Goal: Task Accomplishment & Management: Complete application form

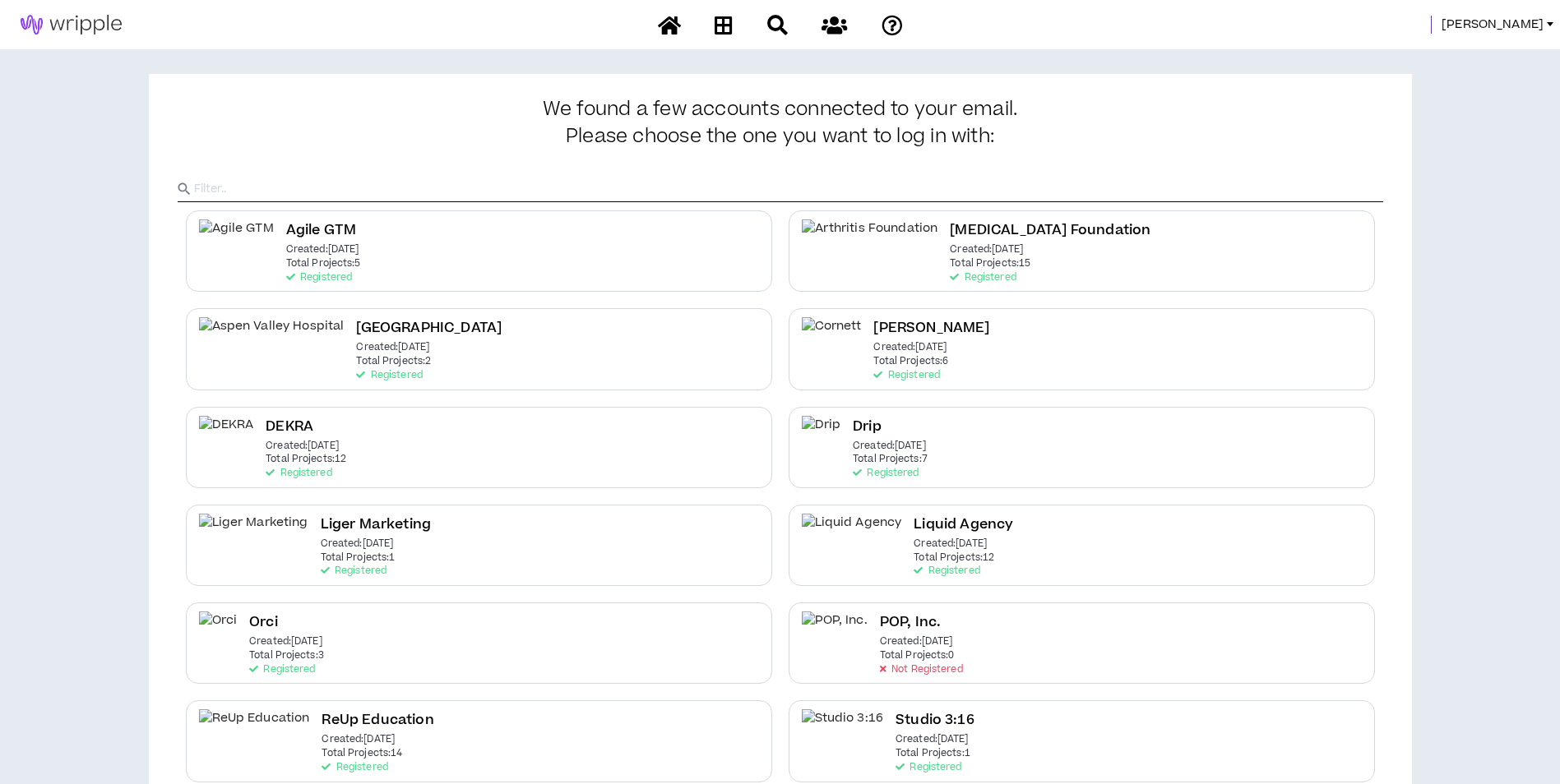
click at [1538, 15] on span "[PERSON_NAME]" at bounding box center [1492, 24] width 102 height 18
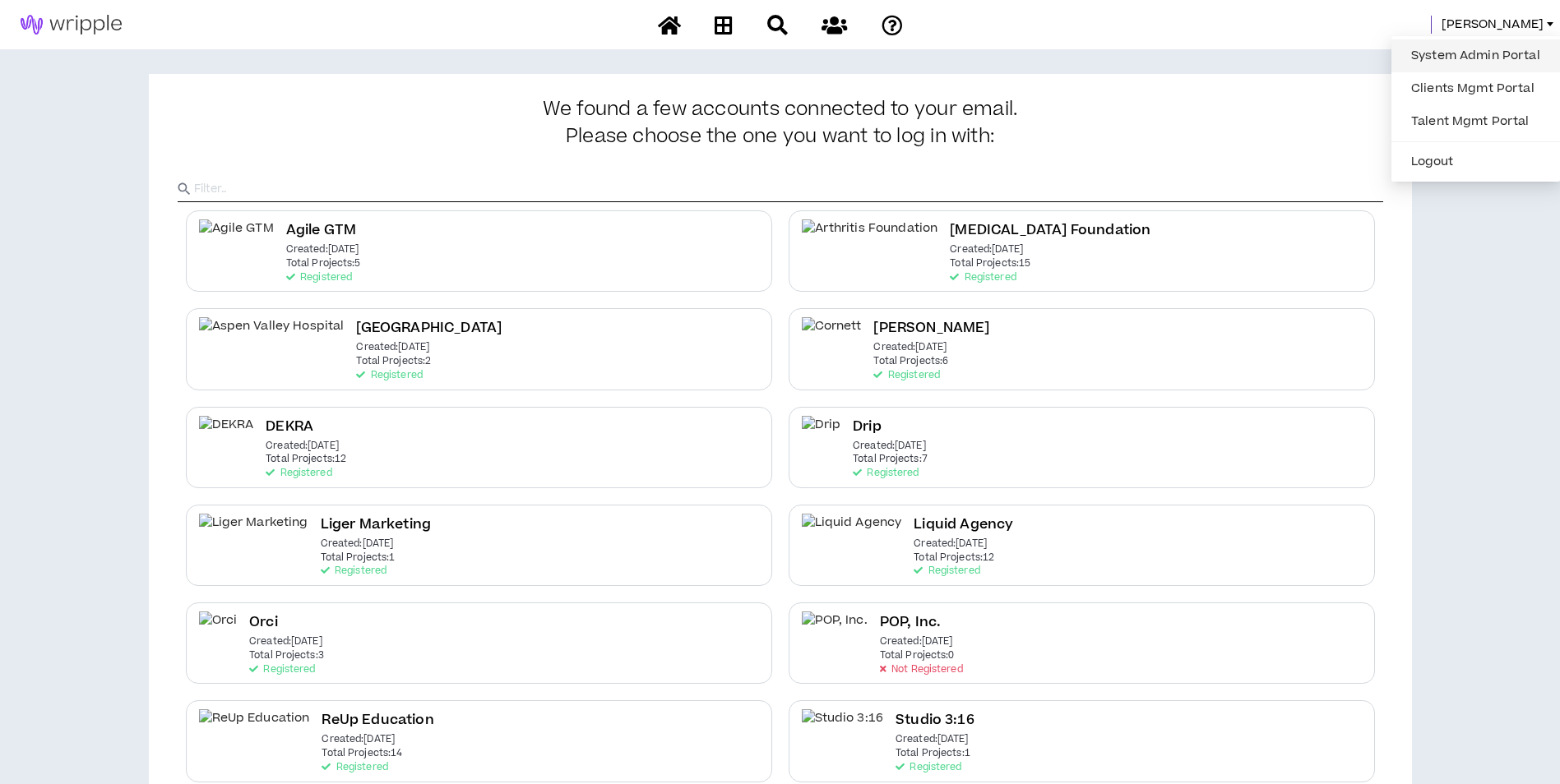
click at [1486, 44] on link "System Admin Portal" at bounding box center [1475, 56] width 149 height 25
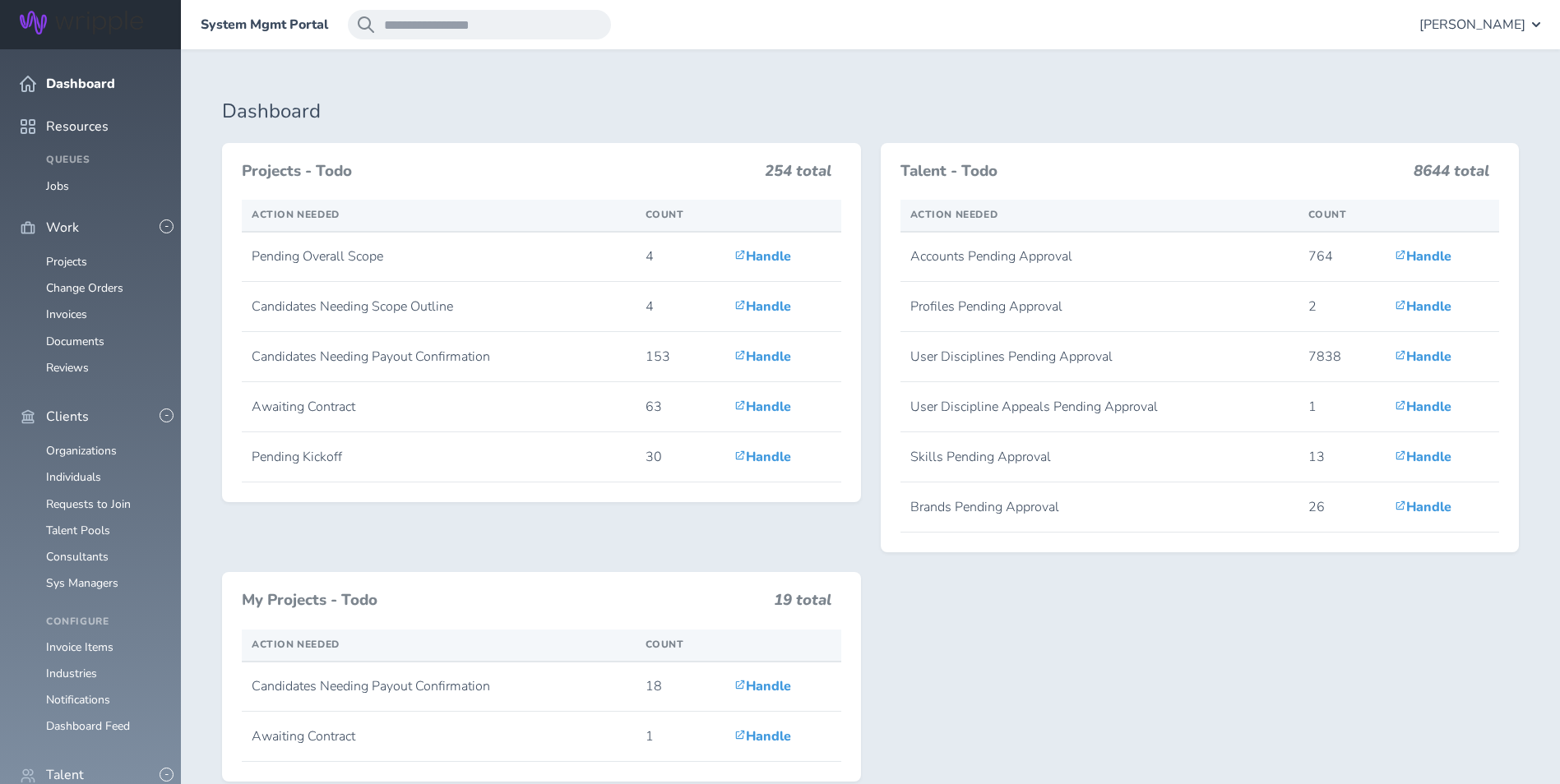
scroll to position [493, 0]
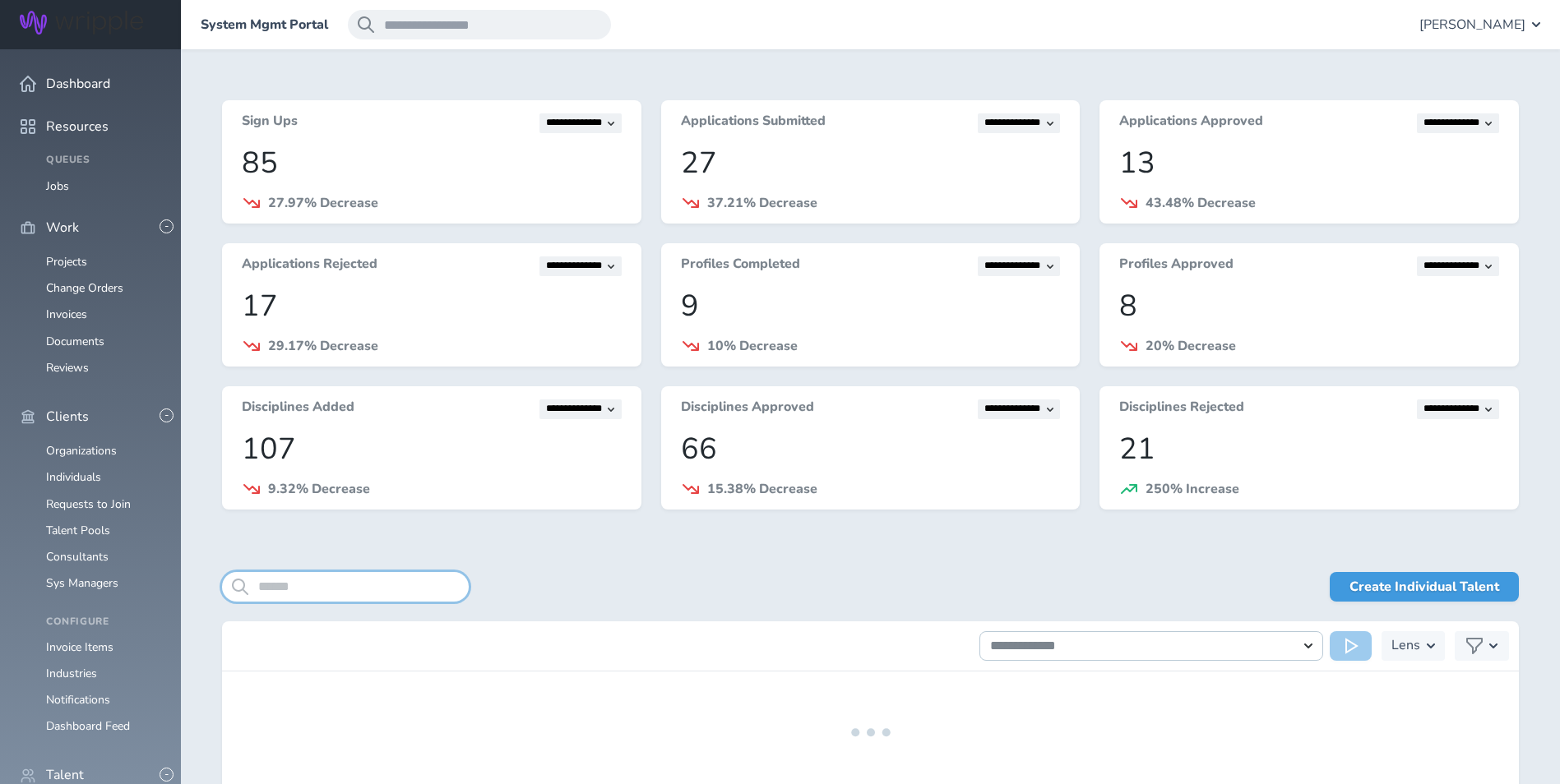
click at [325, 580] on input "search" at bounding box center [345, 586] width 247 height 30
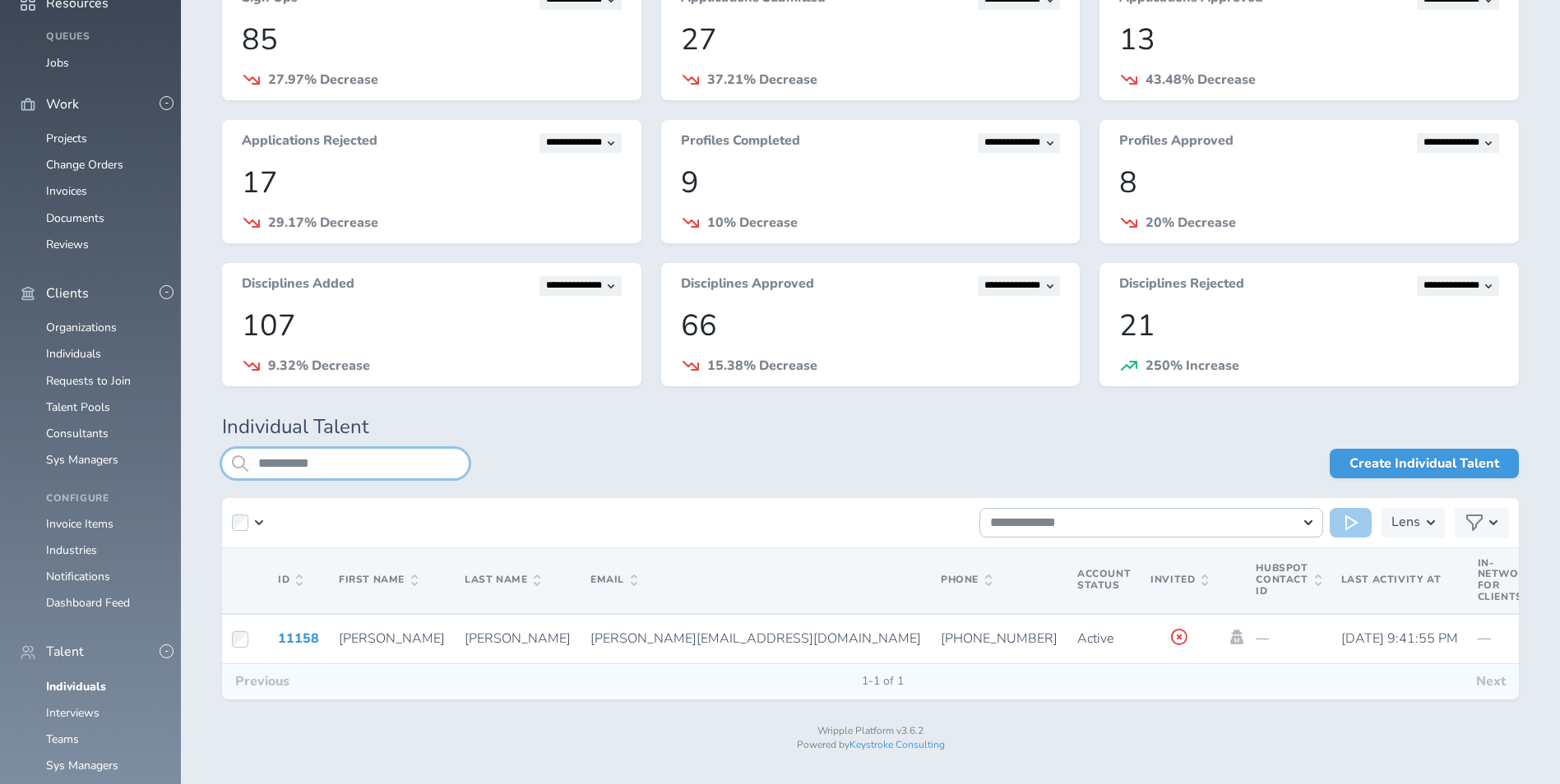
scroll to position [134, 0]
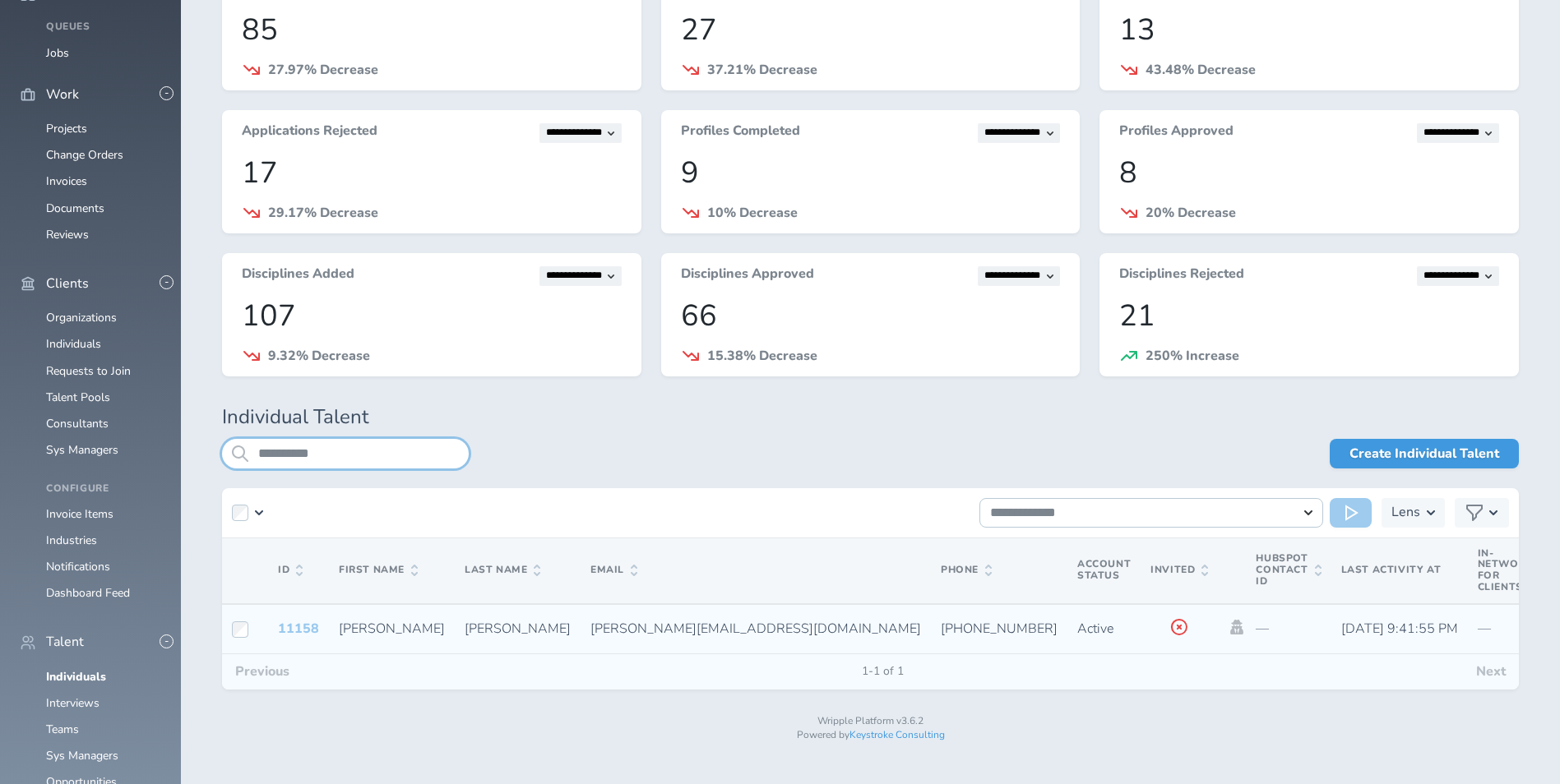
type input "**********"
click at [306, 626] on link "11158" at bounding box center [299, 628] width 41 height 18
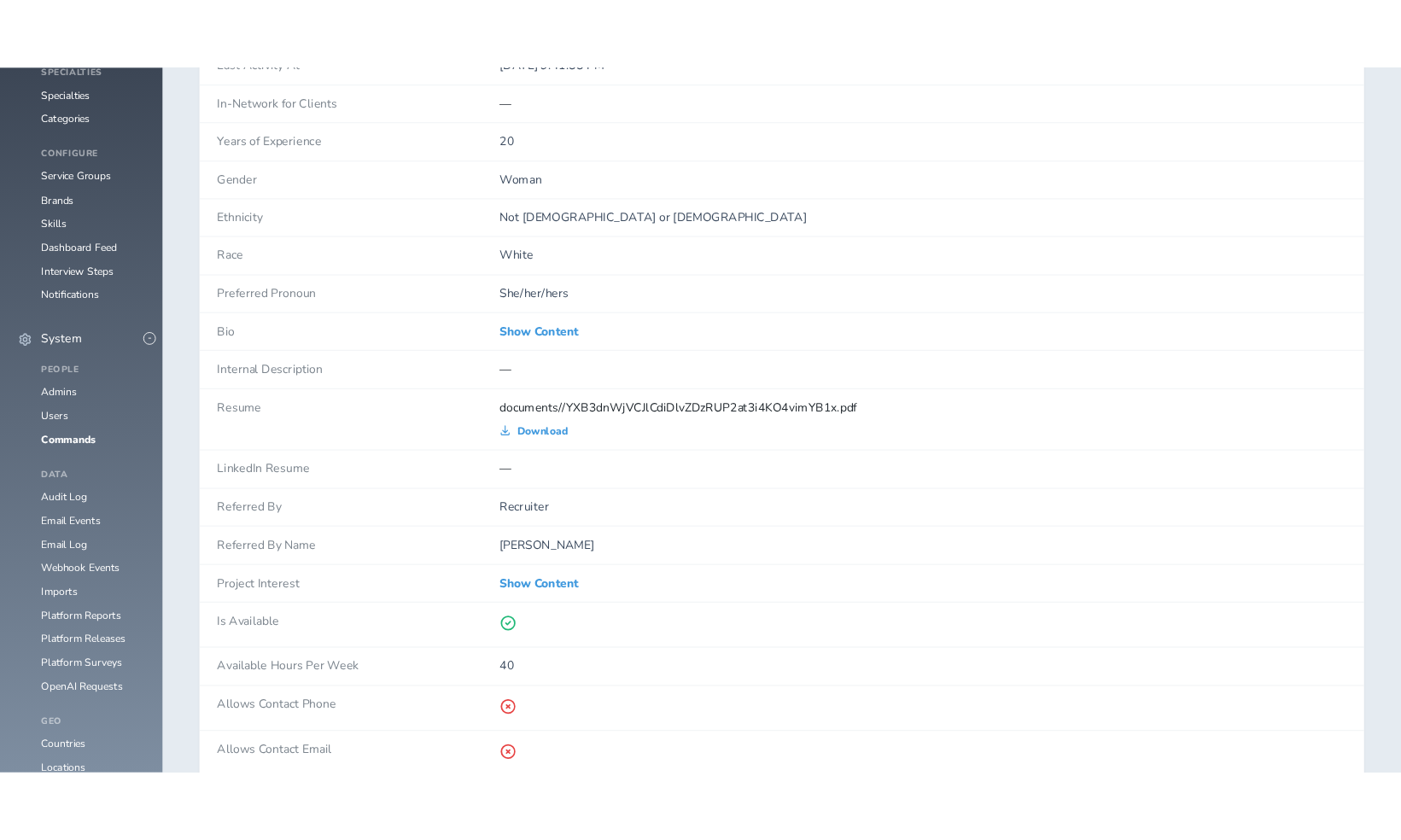
scroll to position [1280, 0]
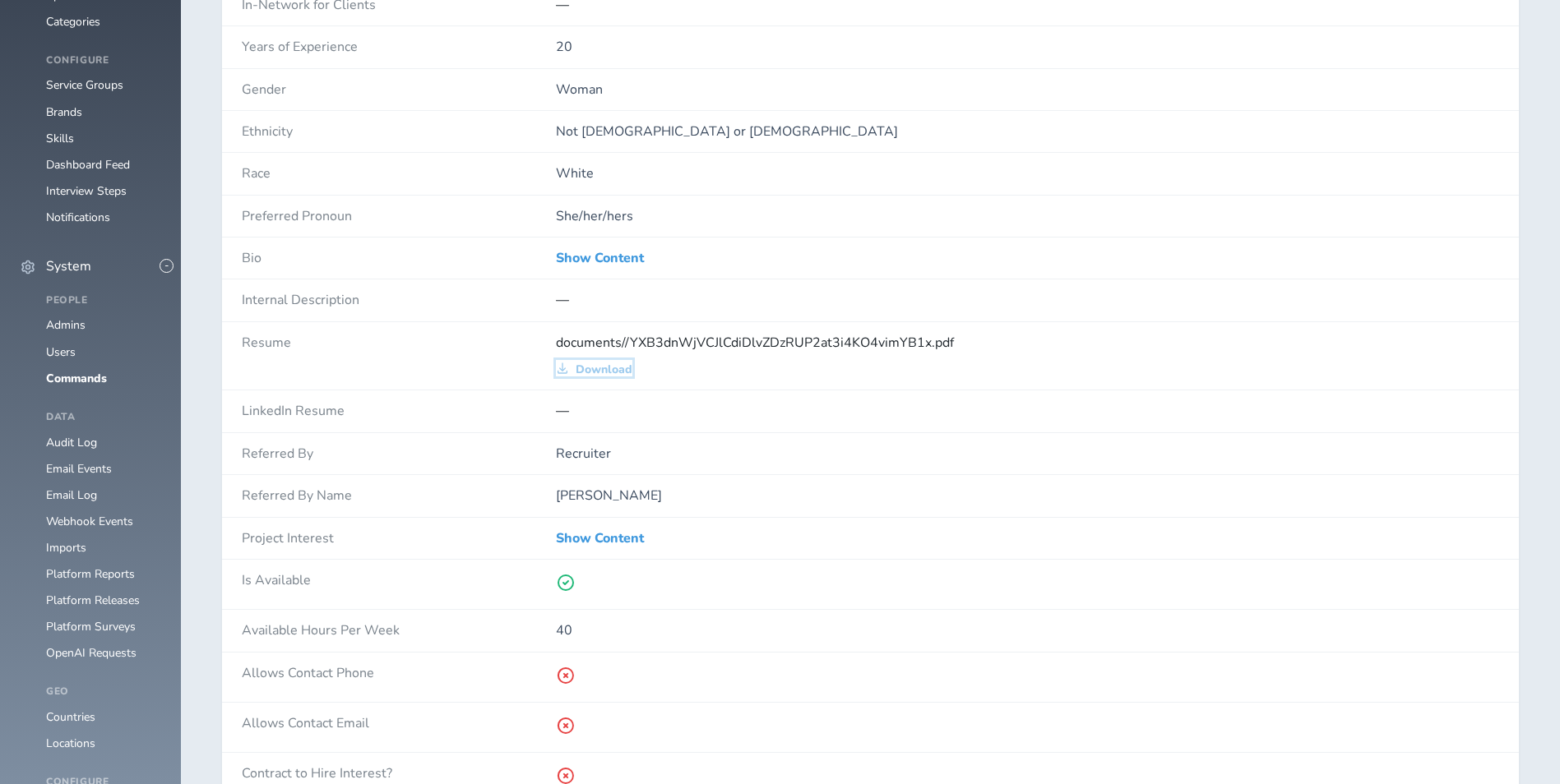
click at [589, 366] on span "Download" at bounding box center [604, 369] width 57 height 13
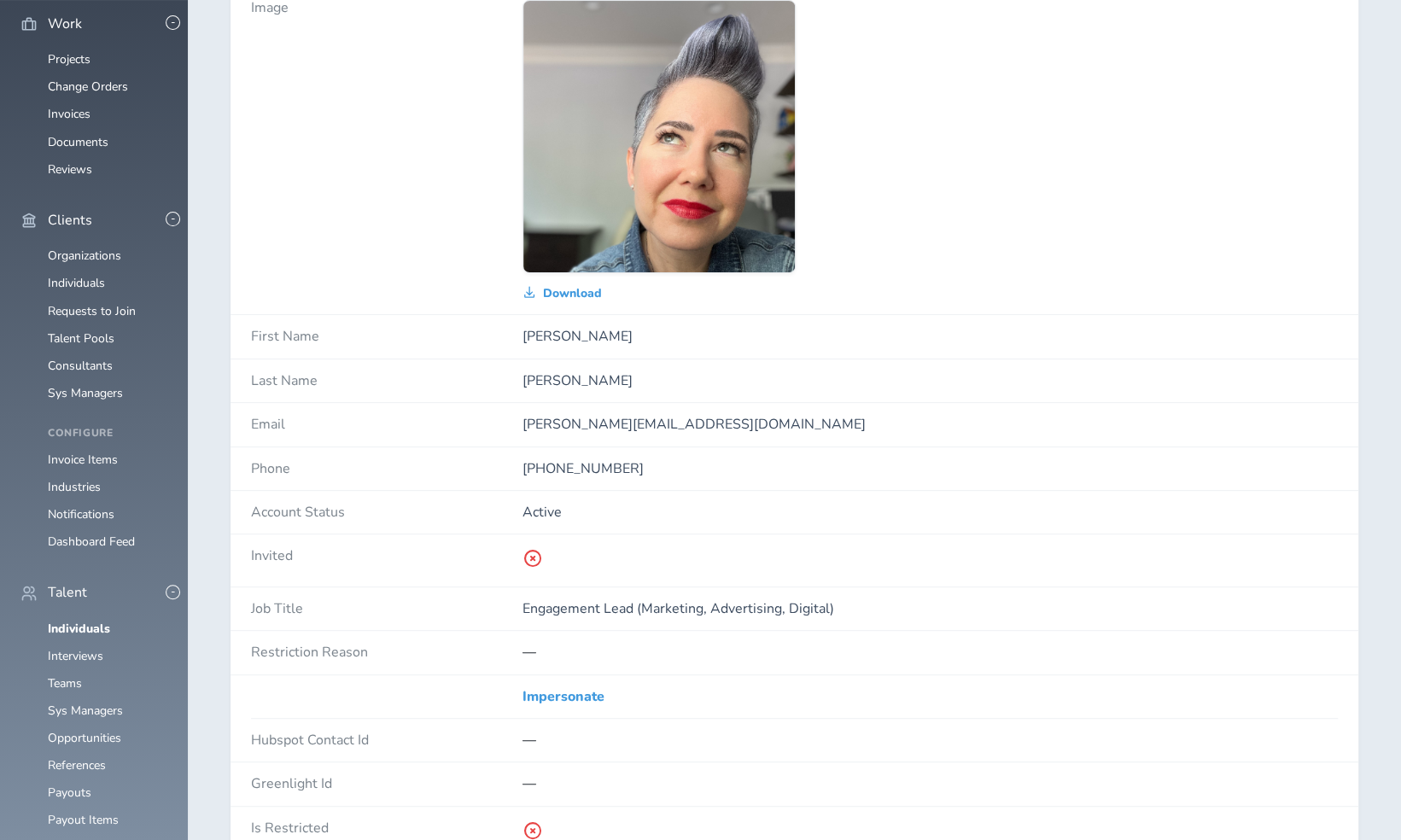
scroll to position [0, 0]
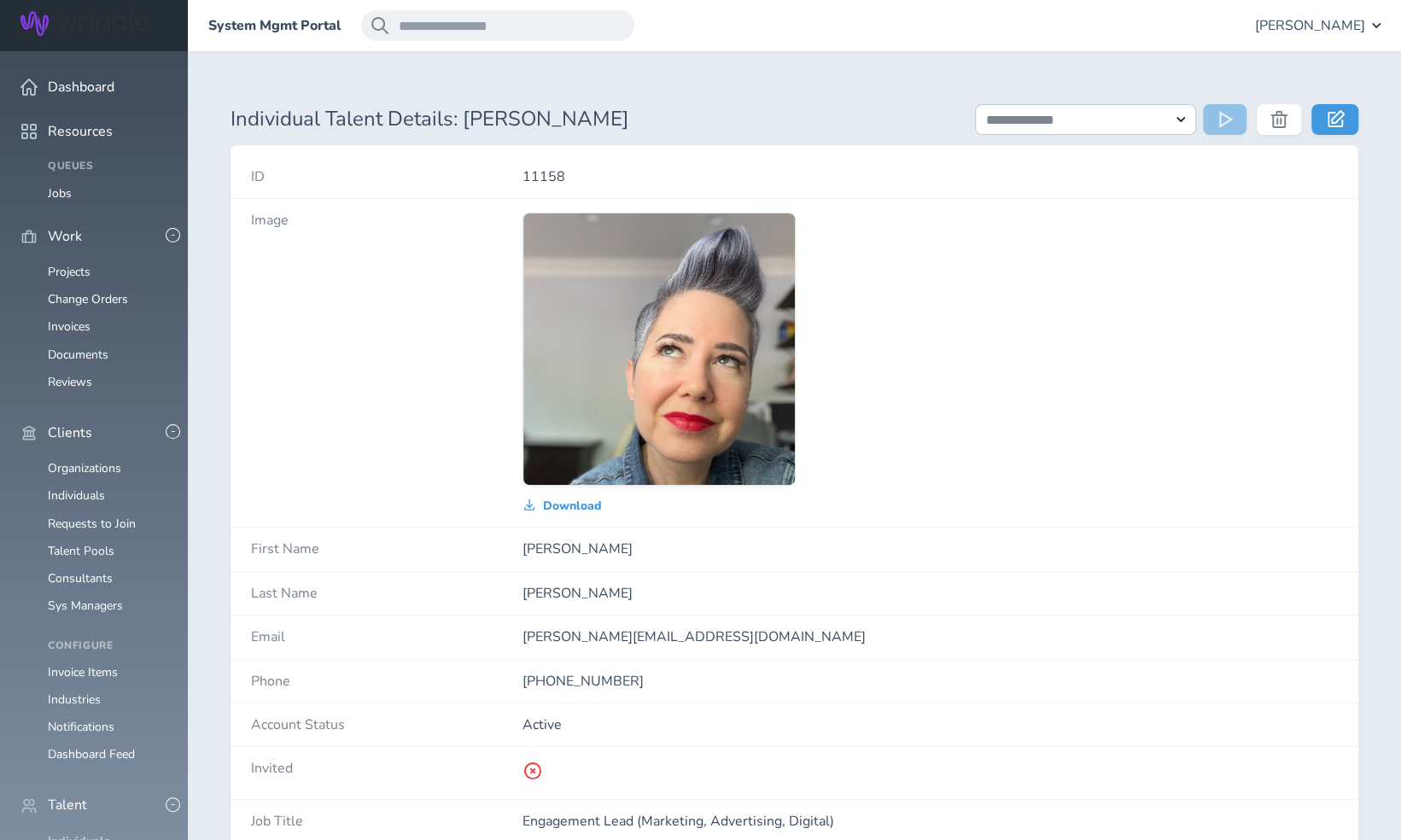
click at [85, 813] on link "Individuals" at bounding box center [79, 841] width 62 height 16
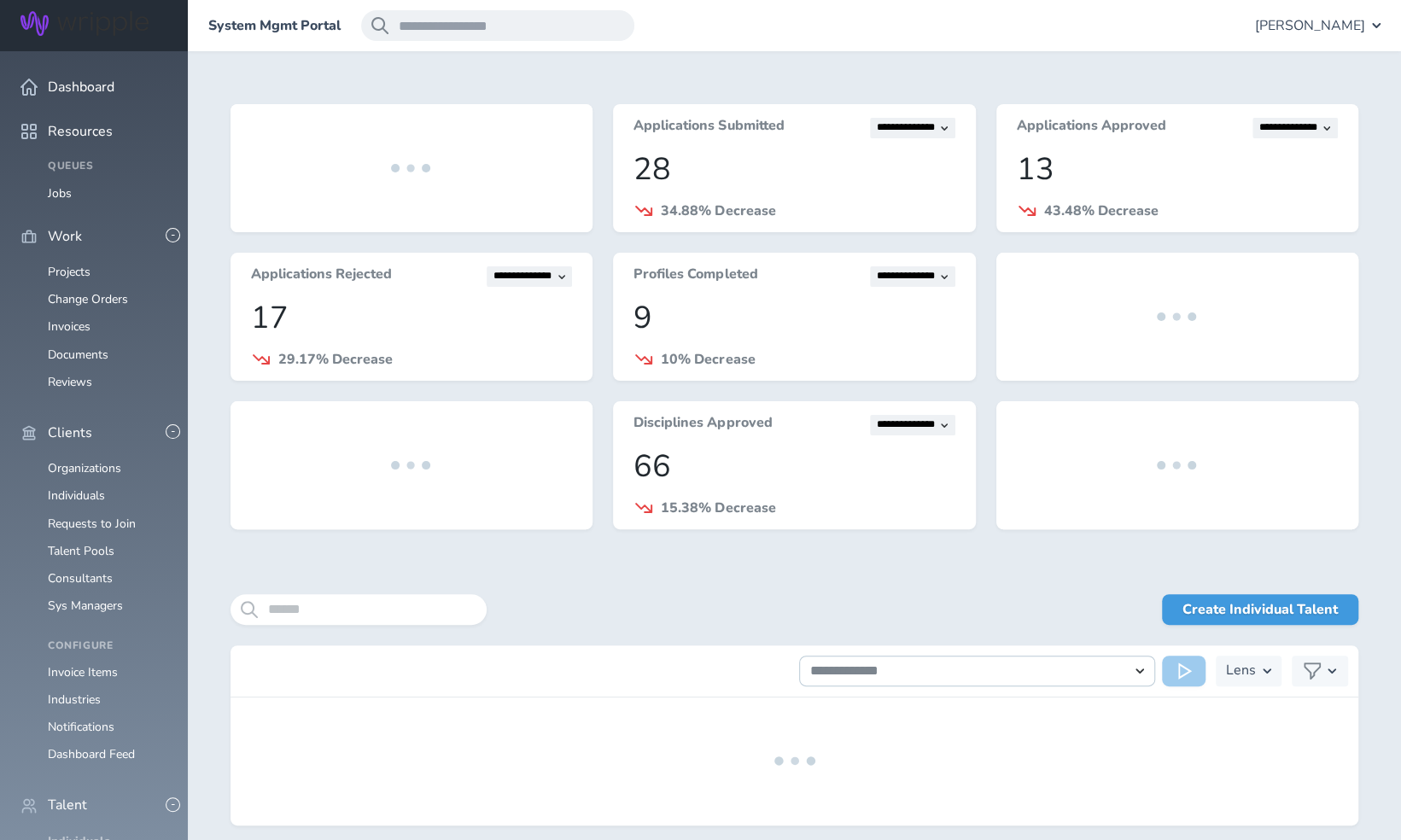
scroll to position [5, 0]
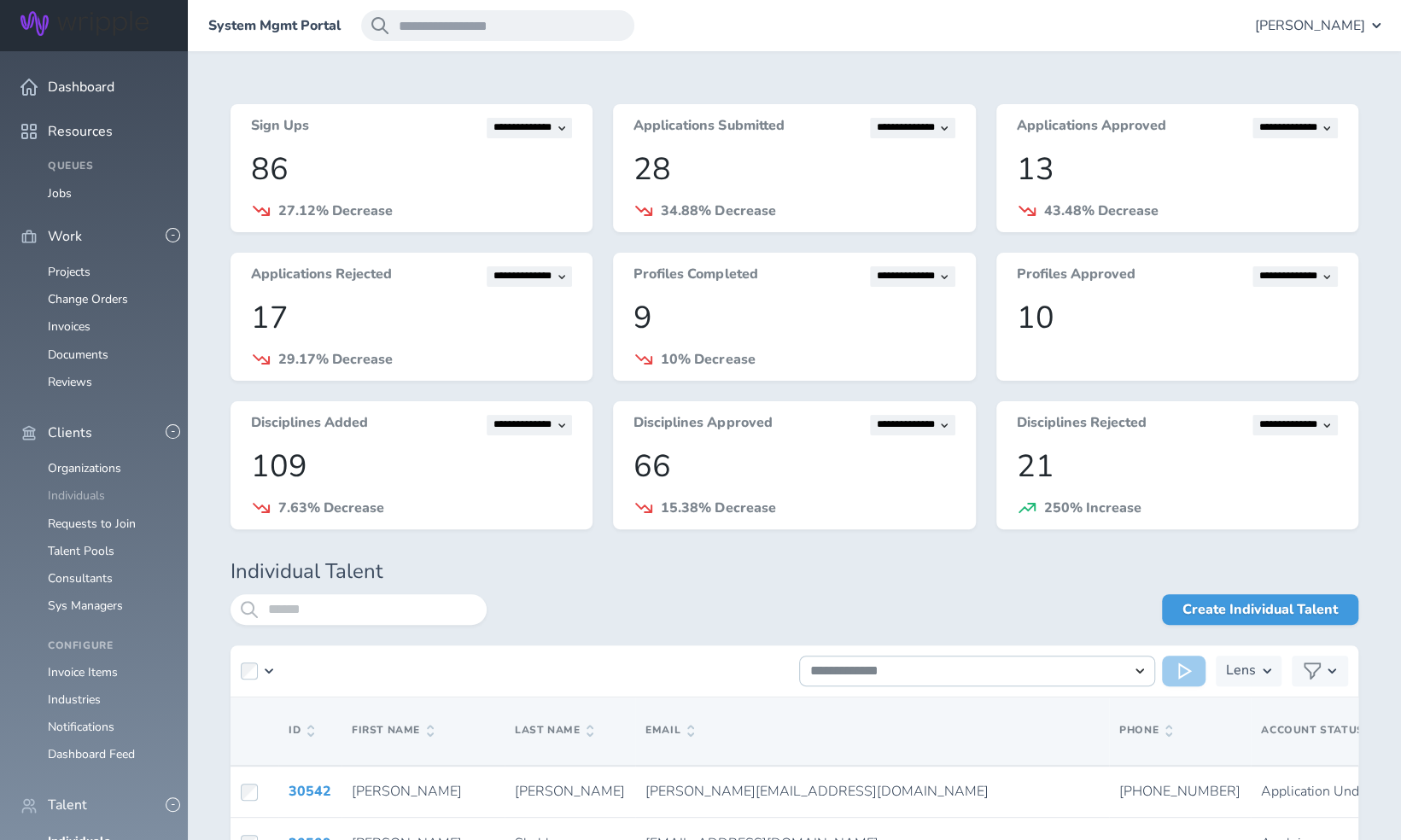
click at [85, 487] on link "Individuals" at bounding box center [76, 495] width 57 height 16
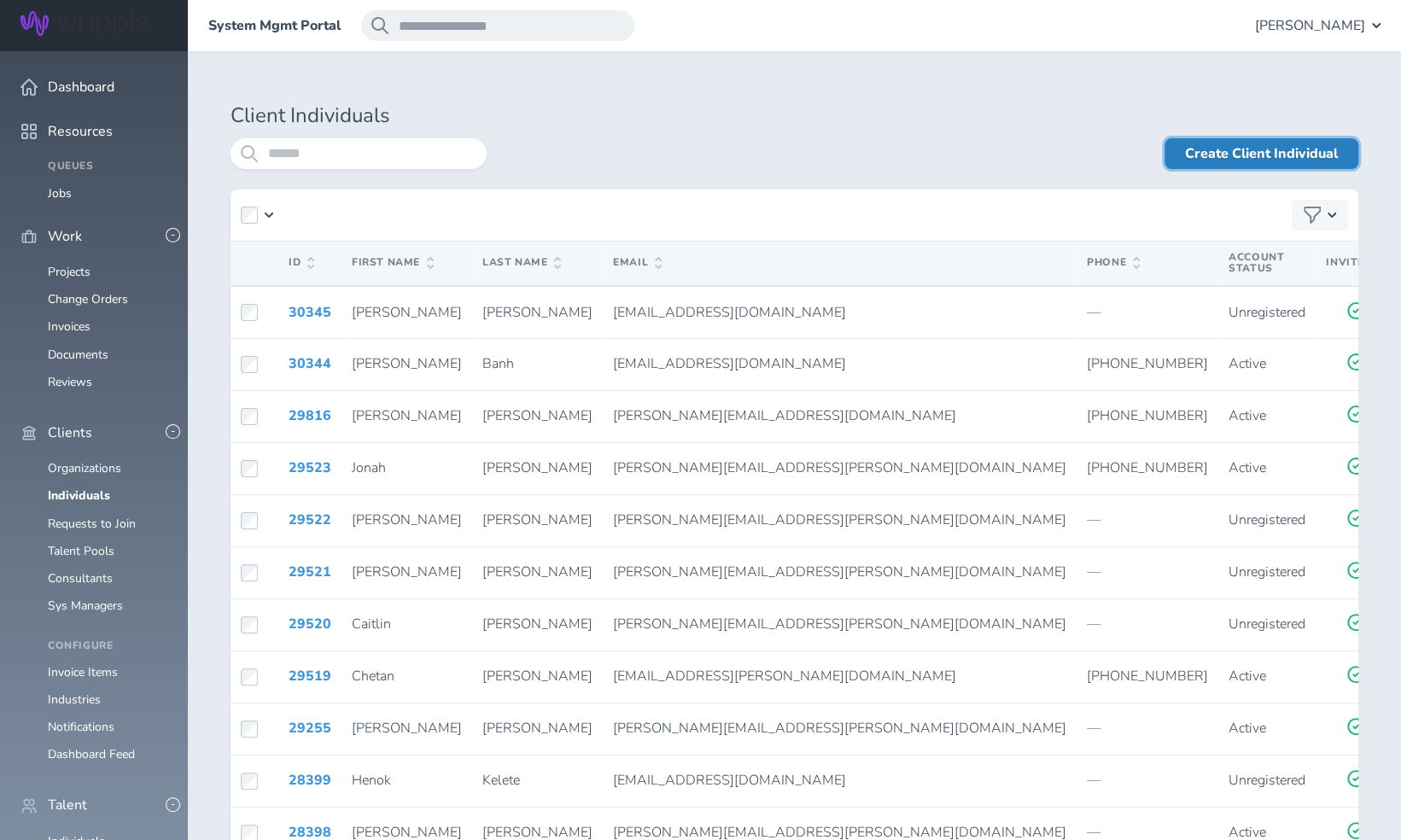
click at [1257, 145] on link "Create Client Individual" at bounding box center [1261, 154] width 194 height 31
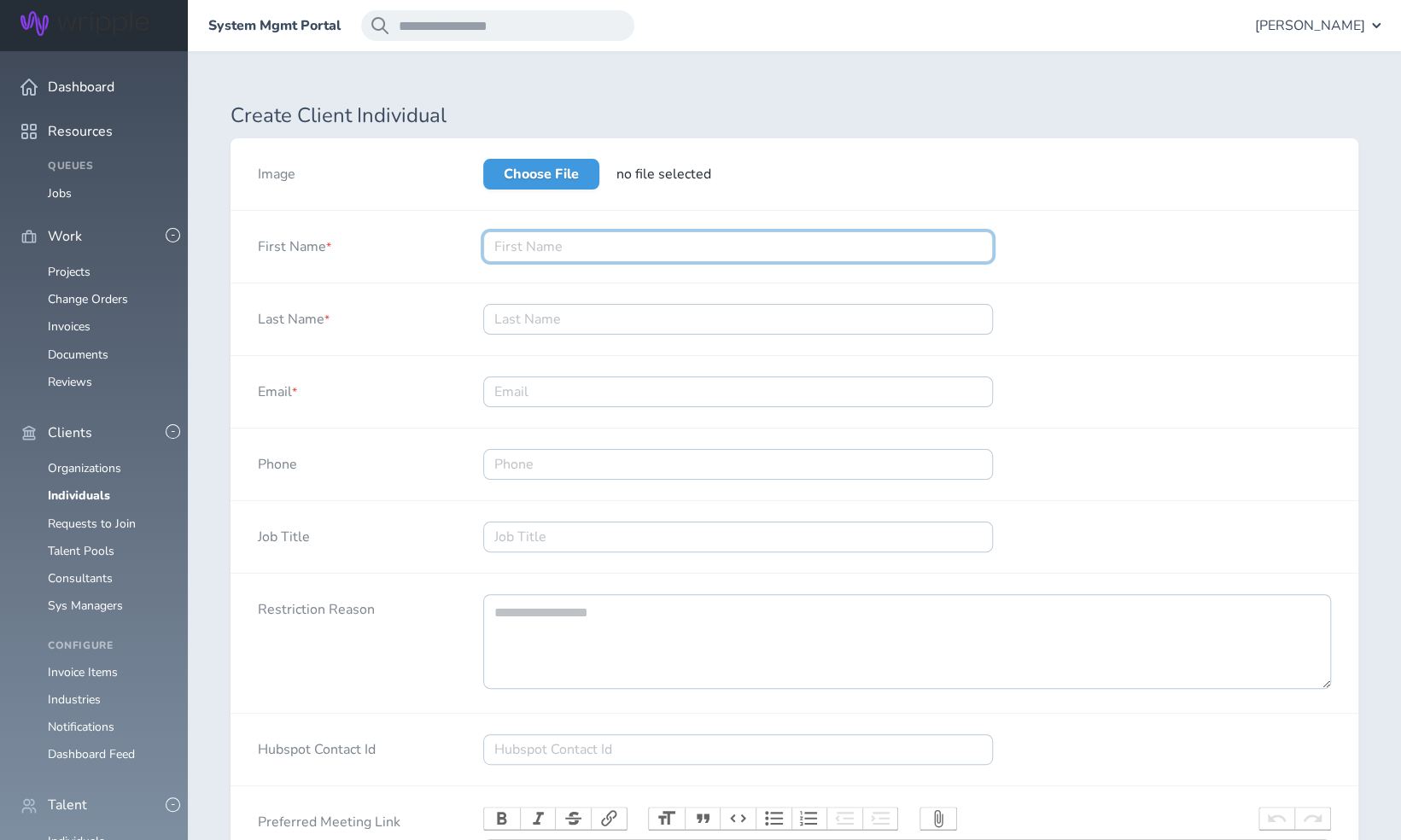
click at [633, 243] on input "First Name *" at bounding box center [738, 246] width 509 height 31
type input "Dennis"
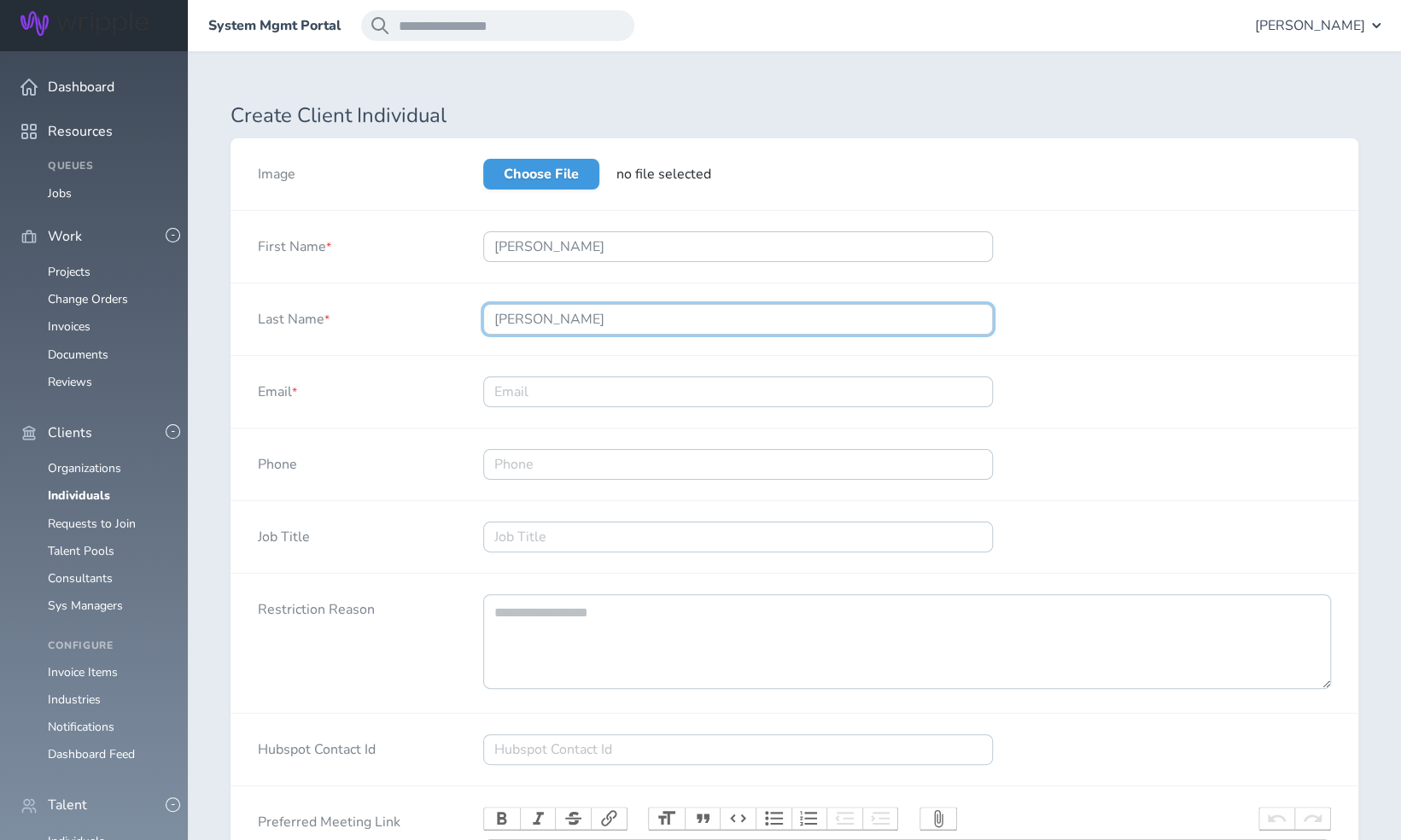
type input "Hahn"
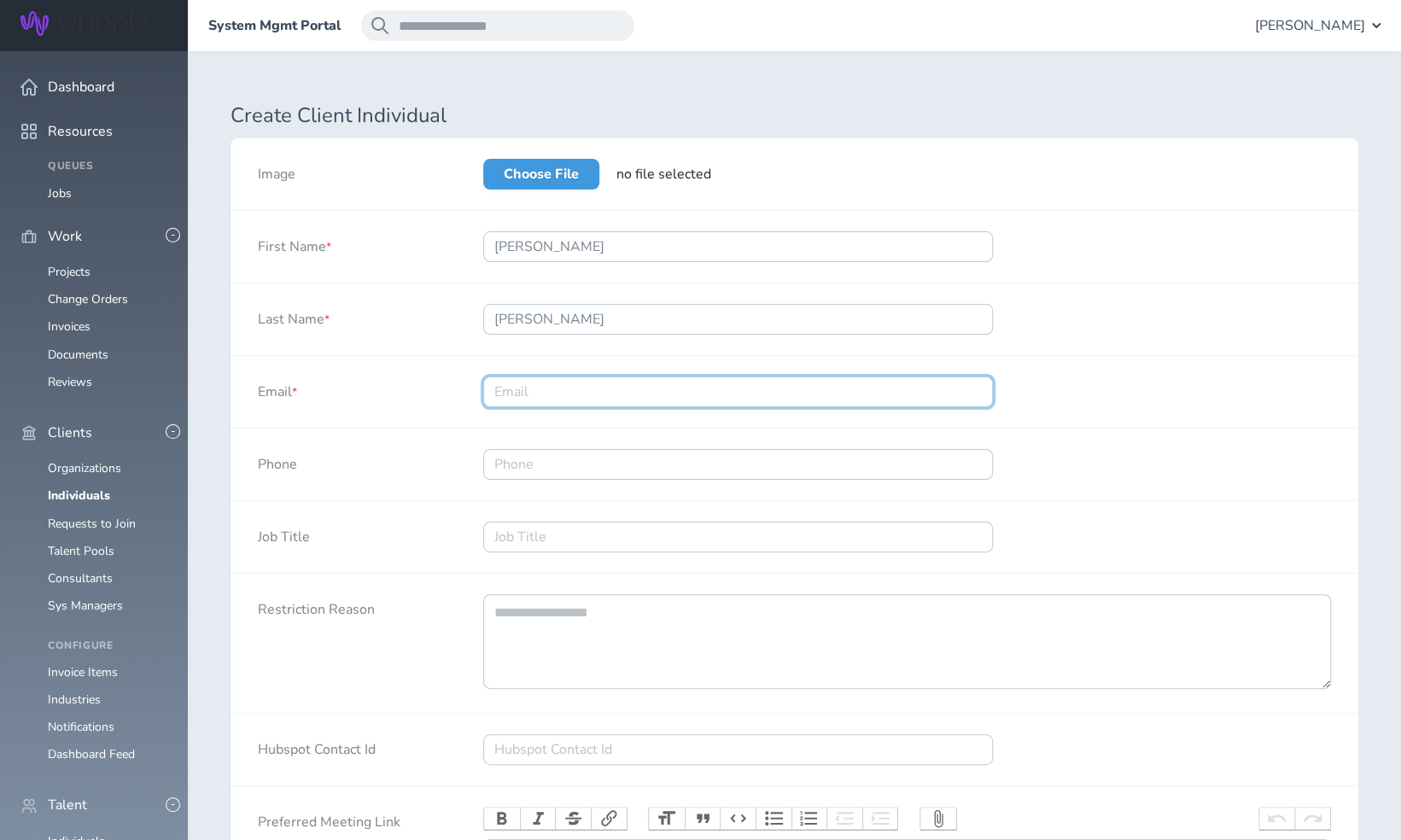
paste input "dennis@liquidagency.com"
type input "dennis@liquidagency.com"
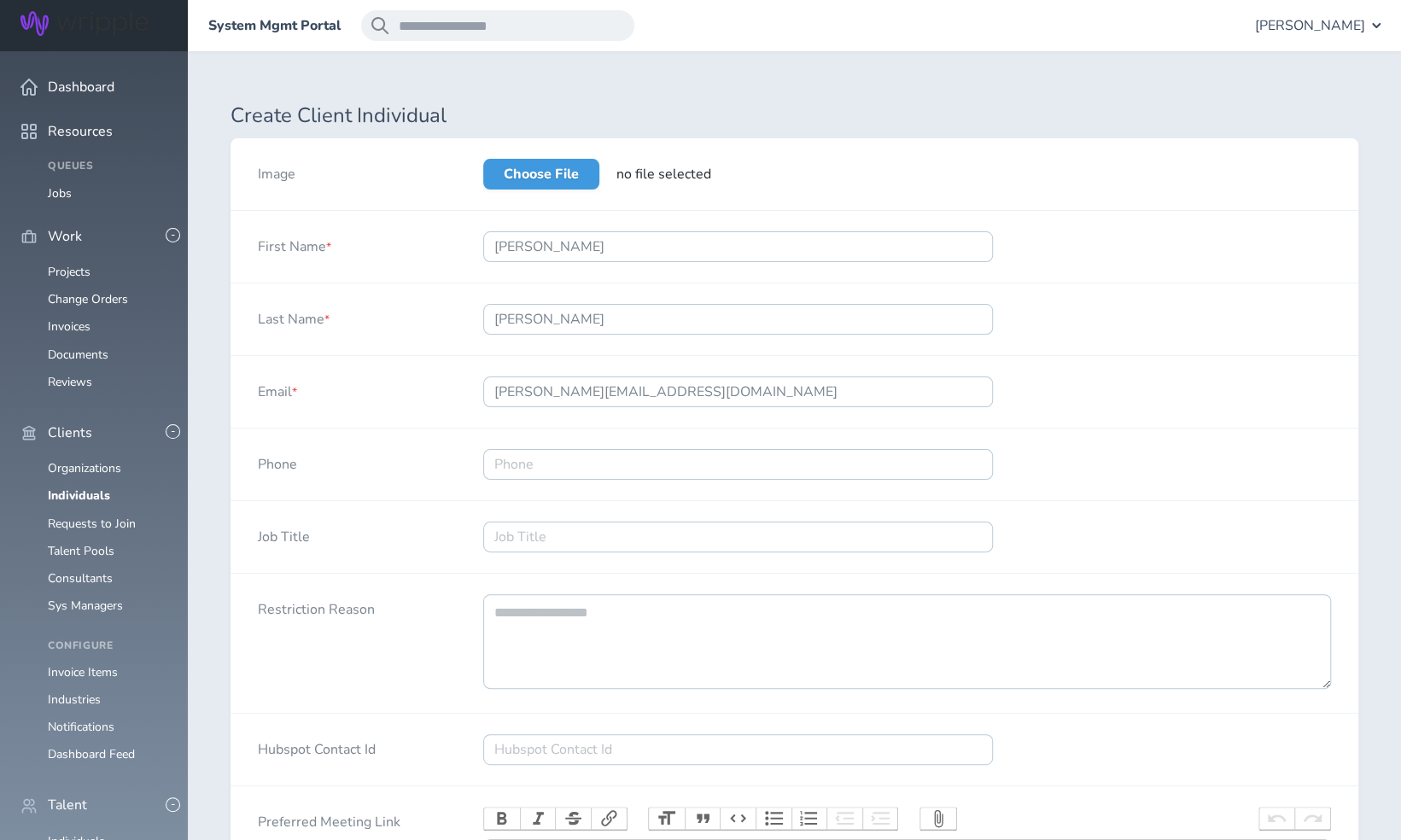
click at [1120, 481] on div "Phone" at bounding box center [794, 465] width 1128 height 73
click at [594, 538] on input "Job Title" at bounding box center [738, 537] width 509 height 31
type input "Chief Strategy Officer"
click at [1161, 536] on div "Job Title Chief Strategy Officer" at bounding box center [794, 538] width 1128 height 73
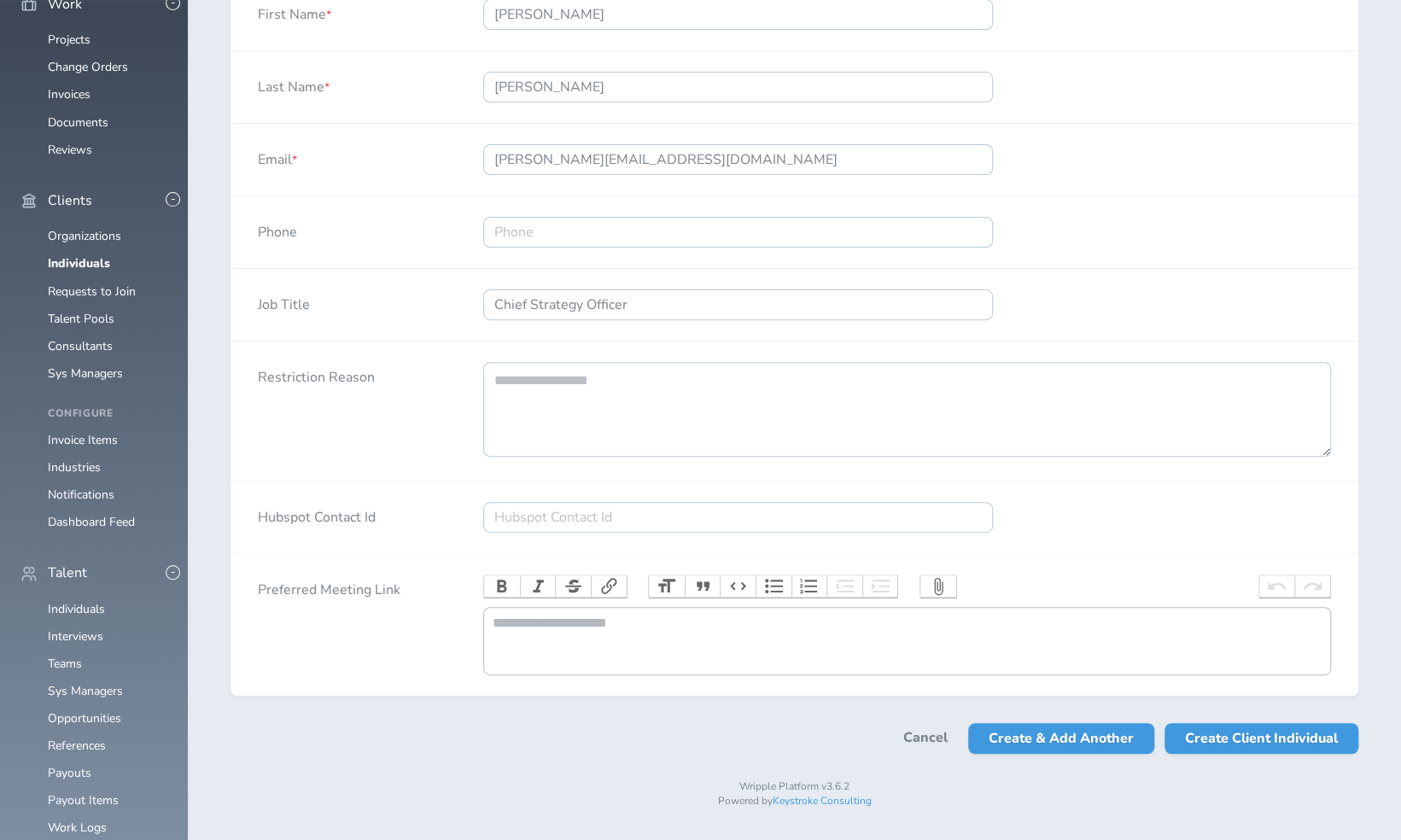
scroll to position [246, 0]
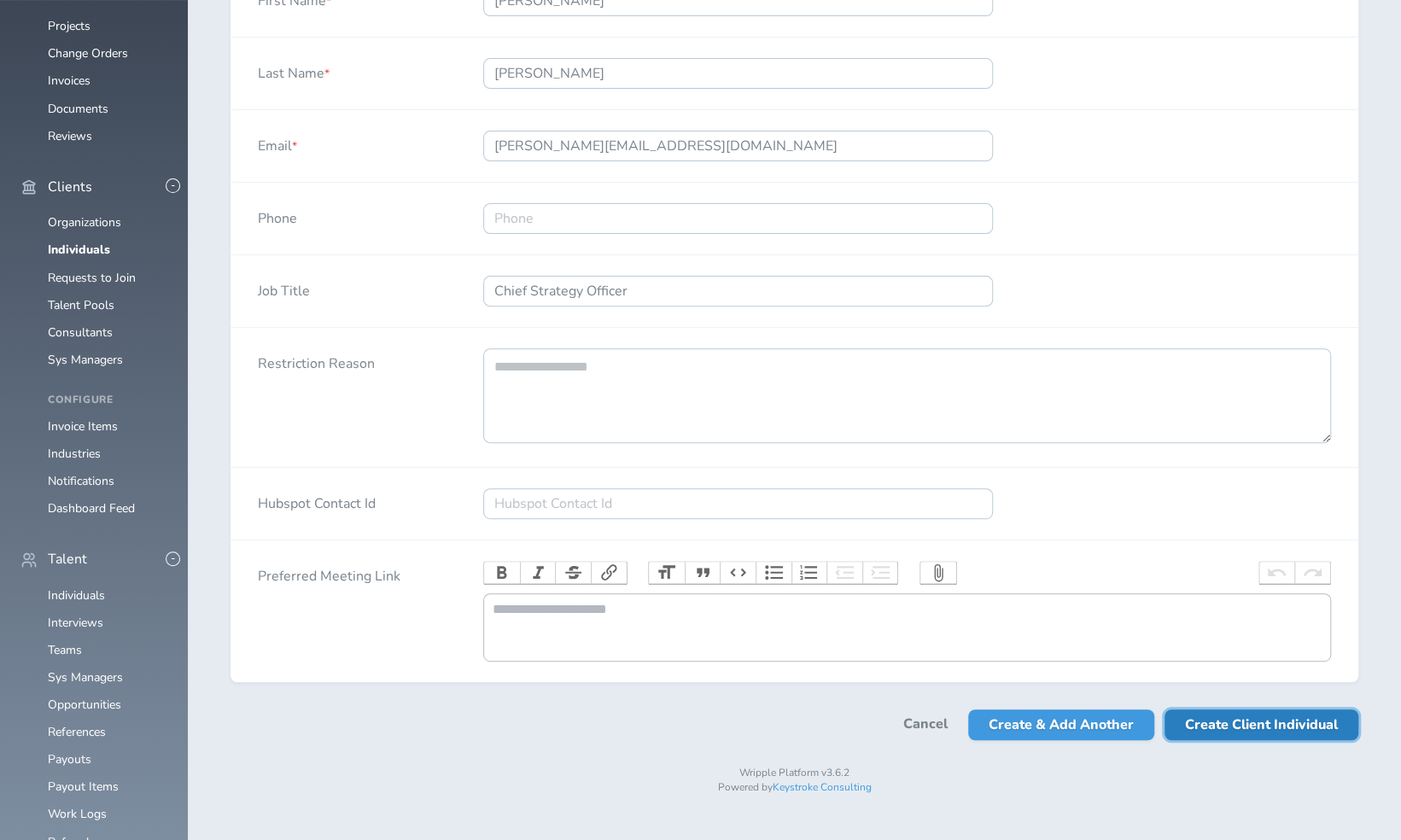
click at [1236, 740] on span "Create Client Individual" at bounding box center [1261, 724] width 153 height 31
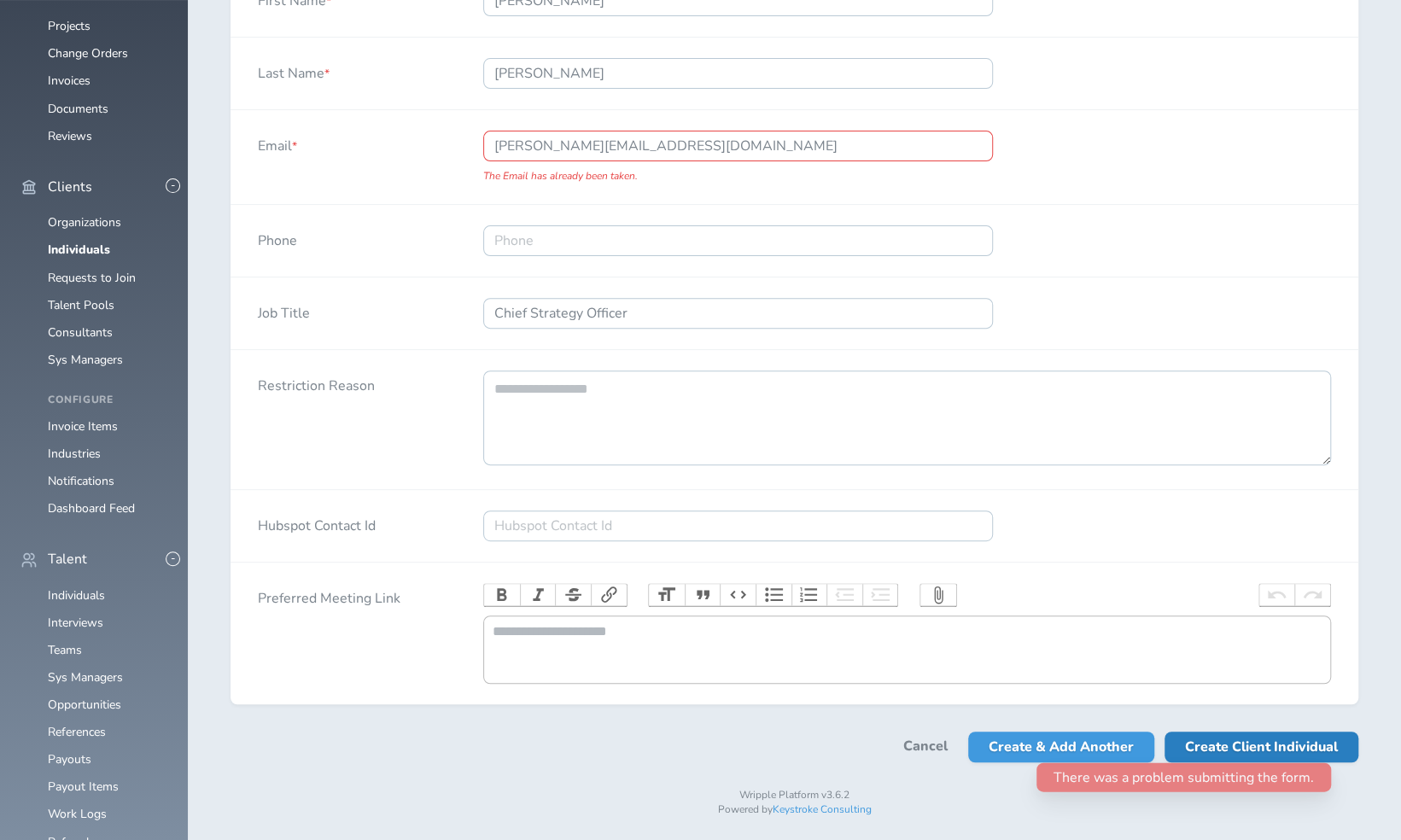
scroll to position [0, 0]
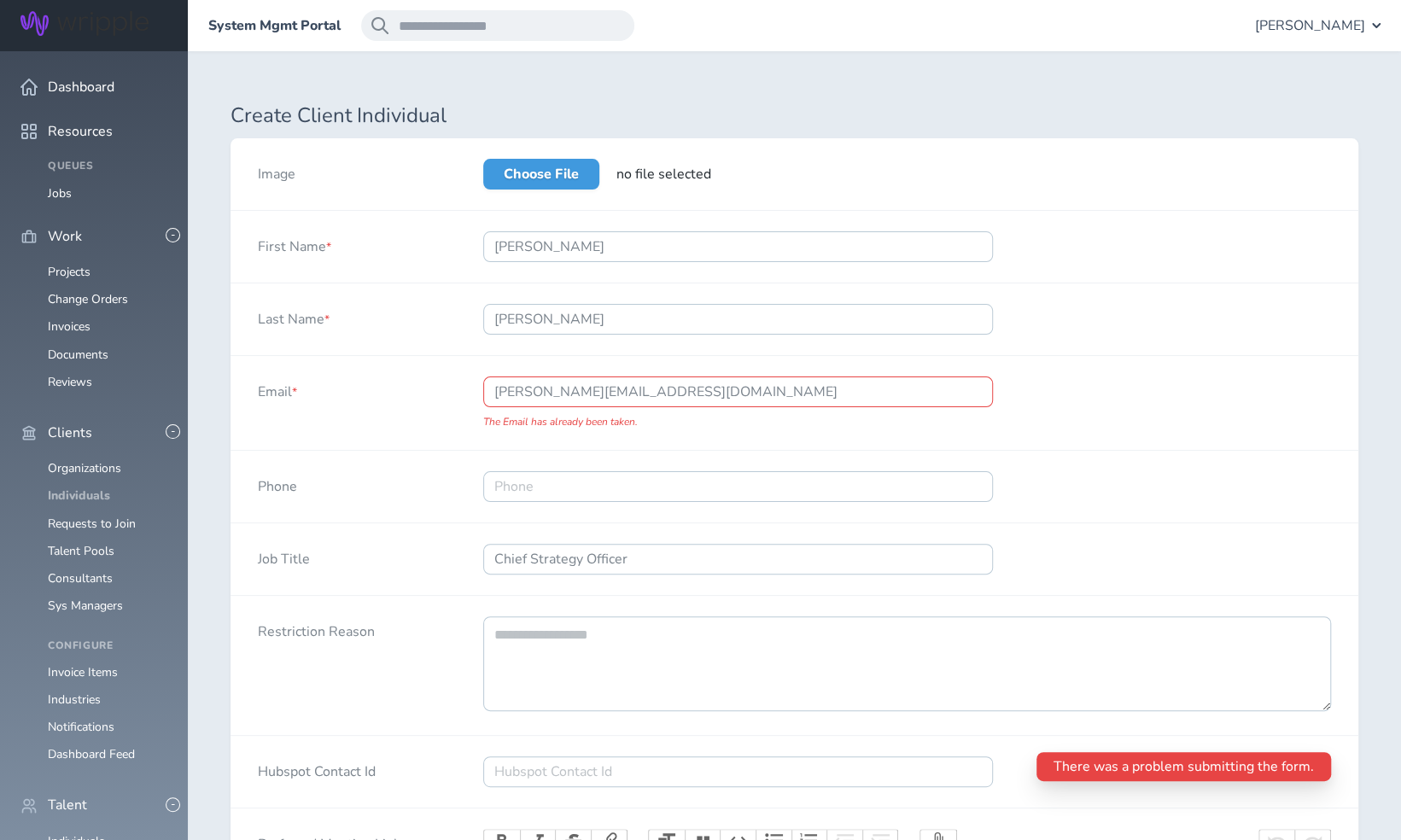
click at [88, 487] on link "Individuals" at bounding box center [79, 495] width 62 height 16
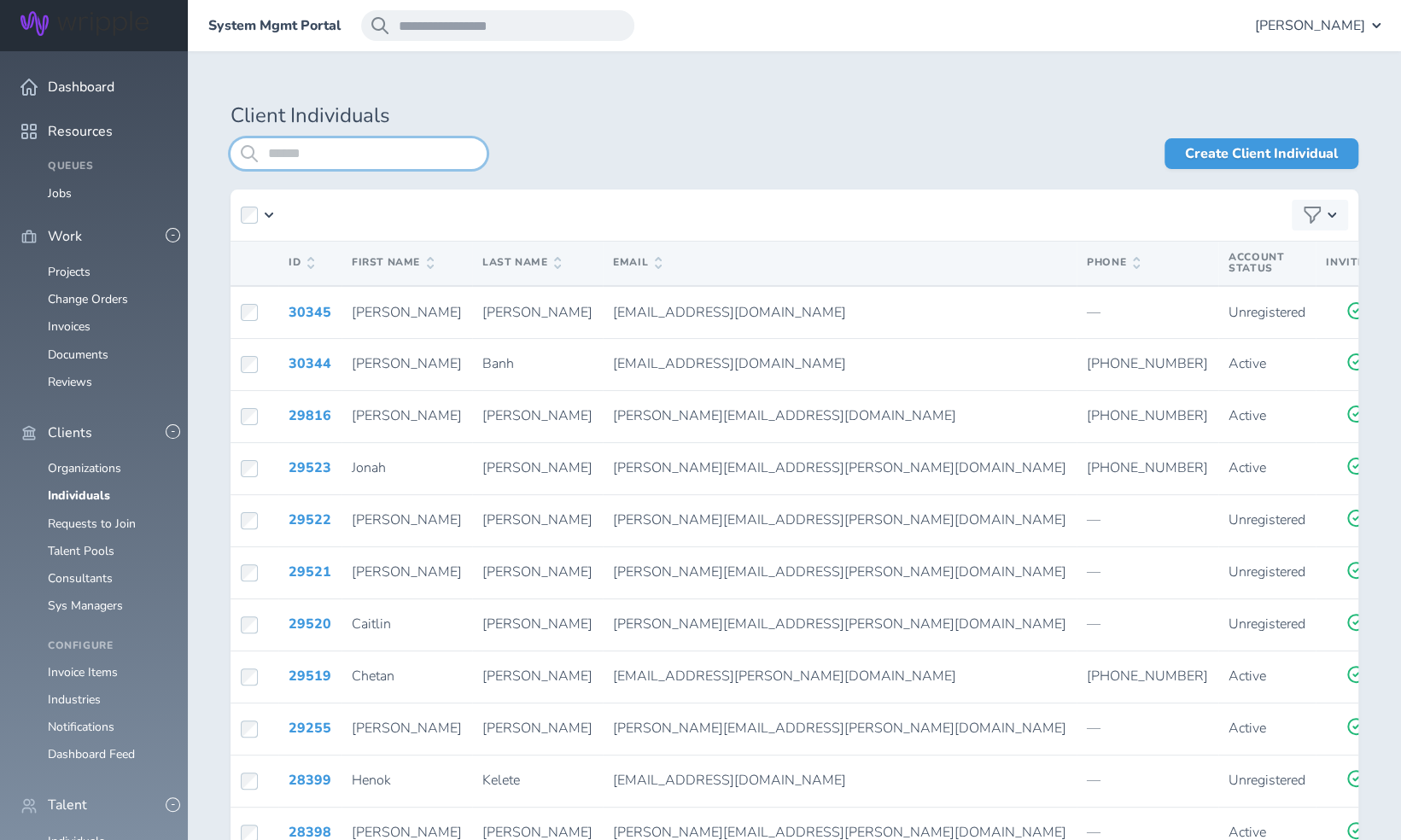
click at [327, 144] on input "search" at bounding box center [358, 154] width 256 height 31
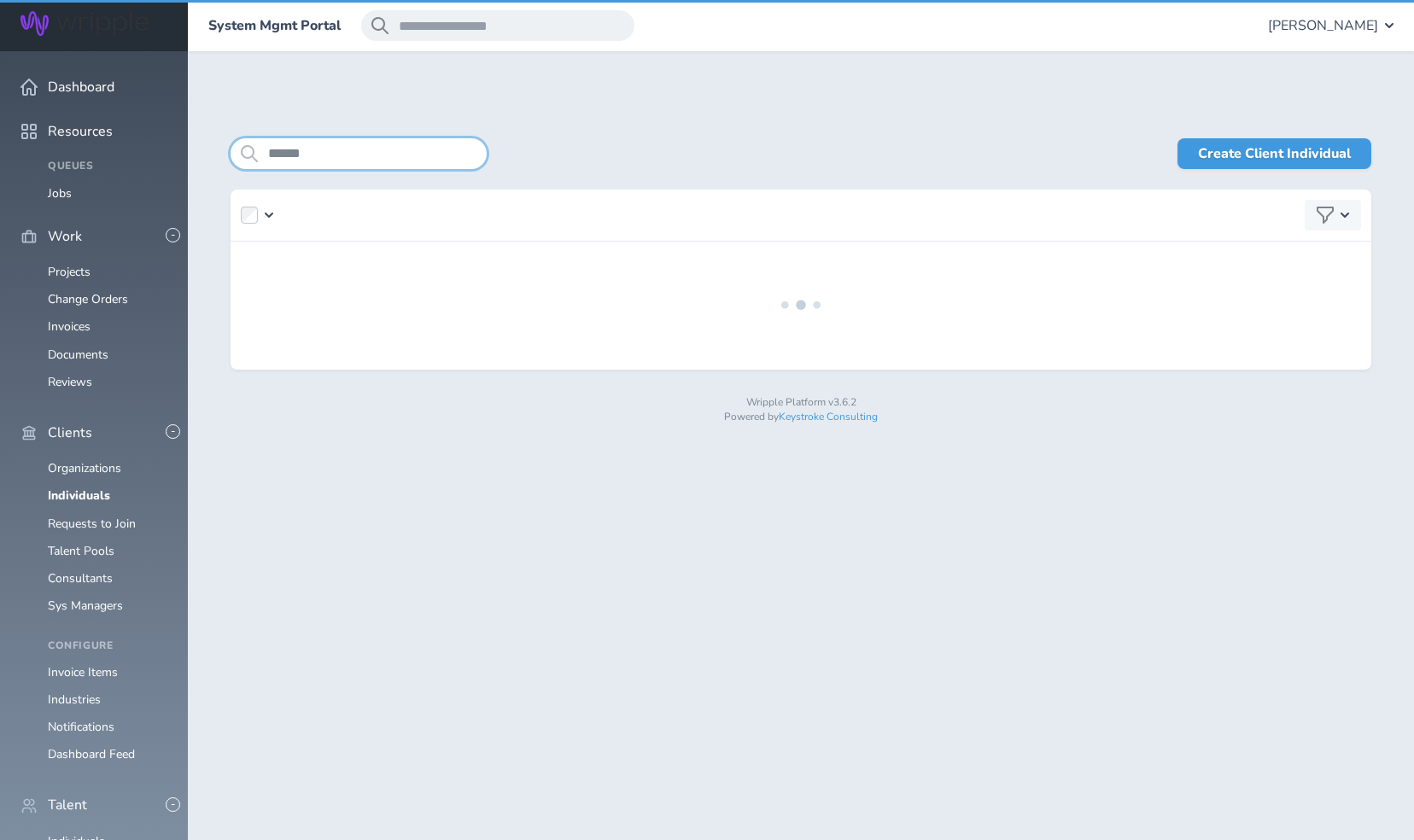
type input "******"
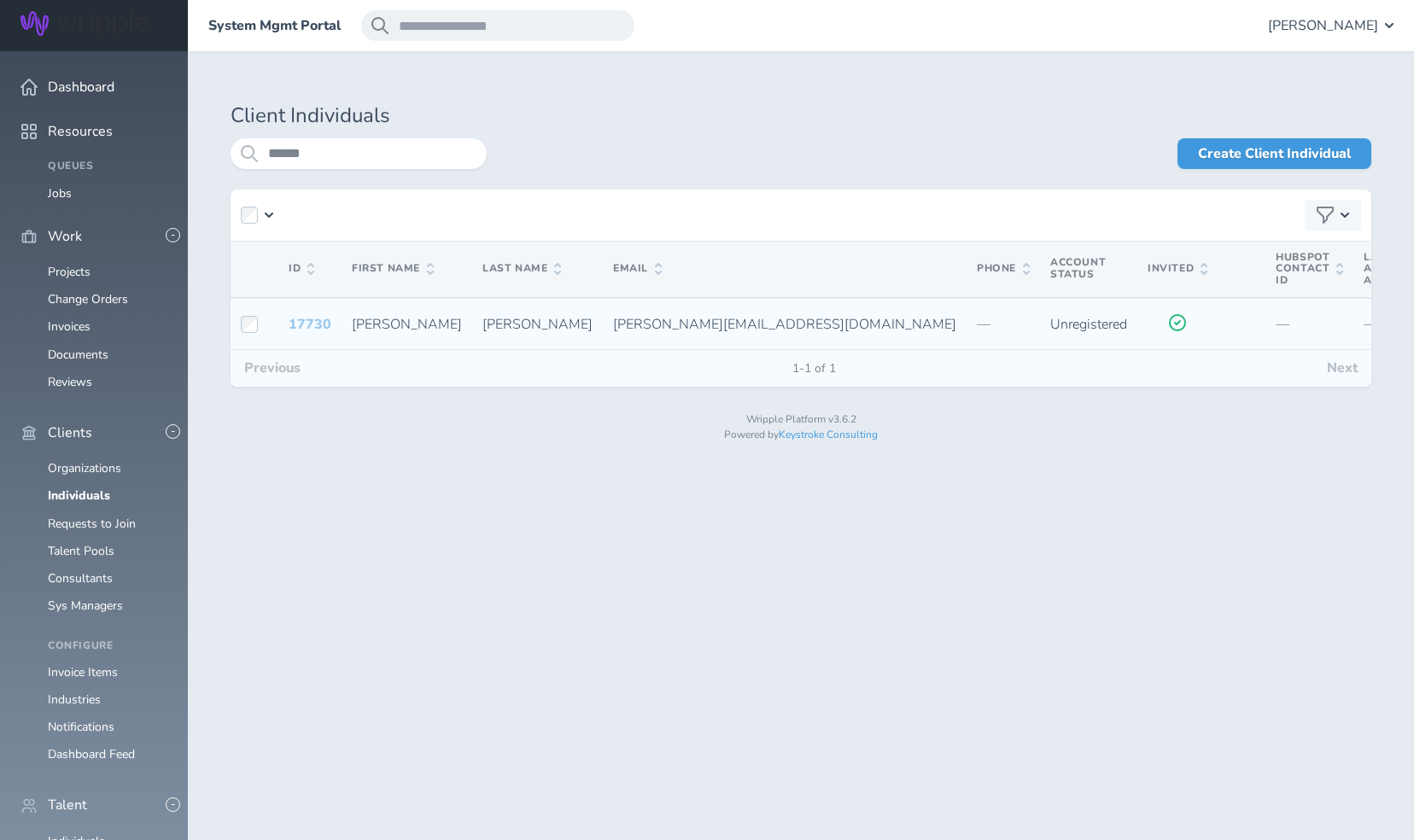
click at [312, 321] on link "17730" at bounding box center [310, 324] width 43 height 19
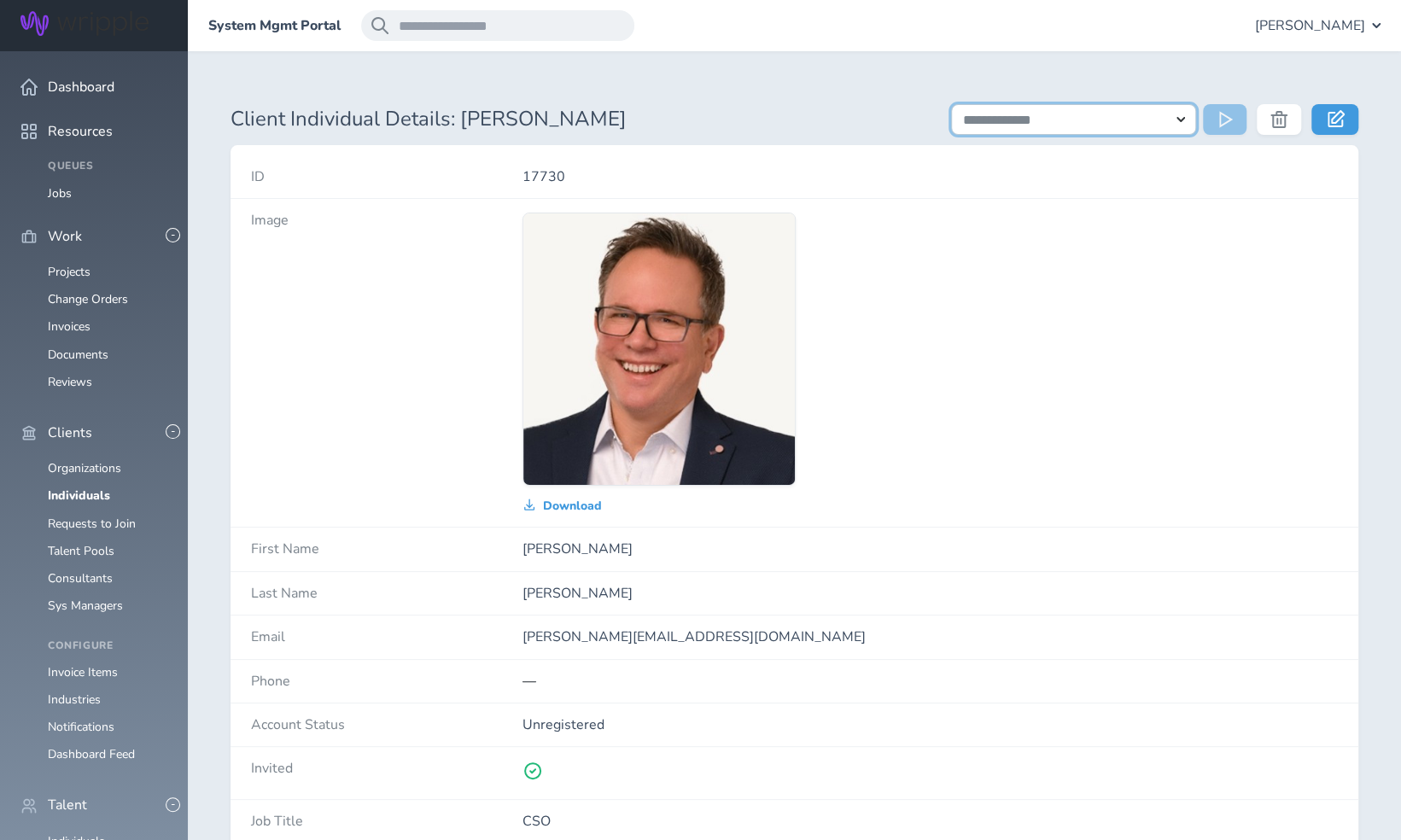
click at [1150, 119] on select "**********" at bounding box center [1074, 119] width 245 height 31
select select "**********"
click at [951, 104] on select "**********" at bounding box center [1074, 119] width 245 height 31
click at [1219, 123] on icon at bounding box center [1225, 119] width 13 height 17
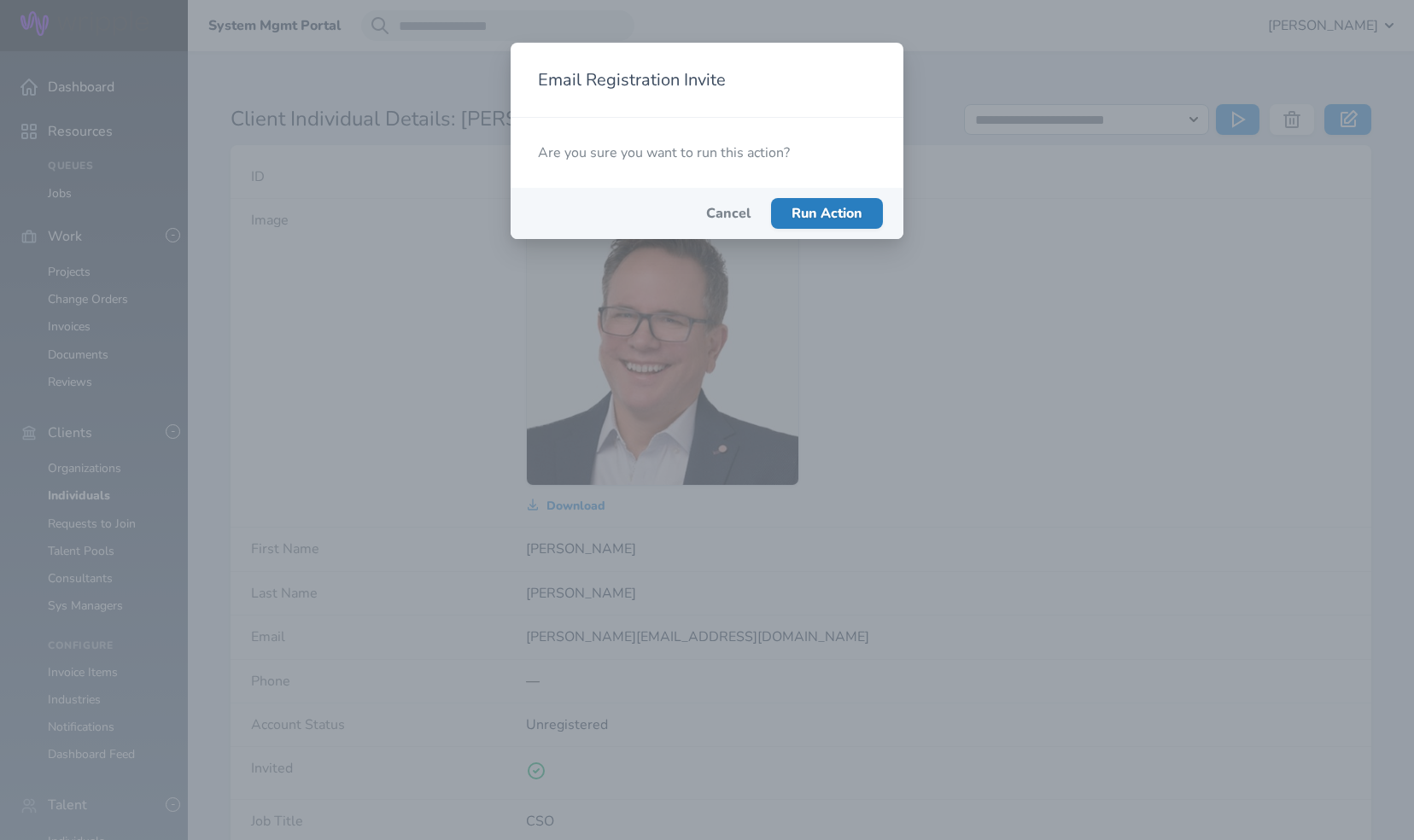
click at [842, 216] on span "Run Action" at bounding box center [827, 213] width 71 height 19
